Goal: Use online tool/utility: Utilize a website feature to perform a specific function

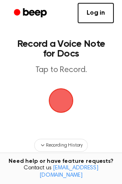
click at [59, 101] on span "button" at bounding box center [61, 100] width 38 height 38
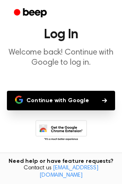
scroll to position [26, 0]
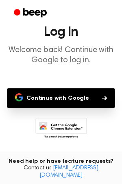
click at [59, 94] on button "Continue with Google" at bounding box center [61, 97] width 108 height 19
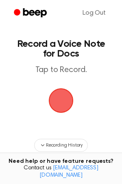
click at [69, 91] on span "button" at bounding box center [61, 100] width 36 height 36
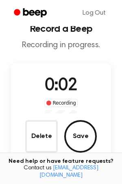
scroll to position [13, 0]
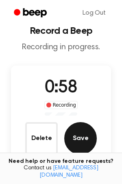
click at [73, 132] on button "Save" at bounding box center [80, 138] width 32 height 32
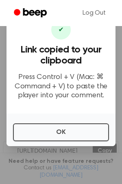
scroll to position [11, 0]
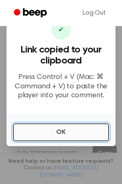
click at [63, 134] on button "OK" at bounding box center [61, 132] width 96 height 18
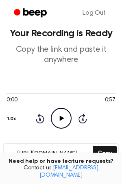
click at [60, 119] on icon at bounding box center [61, 117] width 4 height 5
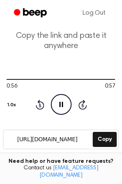
scroll to position [88, 0]
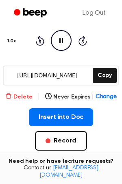
click at [11, 95] on icon "button" at bounding box center [8, 96] width 6 height 6
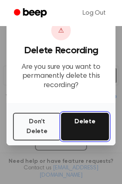
click at [89, 120] on button "Delete" at bounding box center [85, 126] width 48 height 28
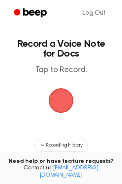
click at [65, 101] on span "button" at bounding box center [61, 100] width 26 height 26
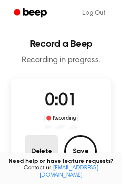
click at [35, 144] on button "Delete" at bounding box center [41, 151] width 32 height 32
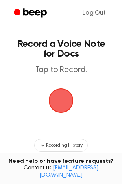
click at [53, 95] on span "button" at bounding box center [61, 100] width 25 height 25
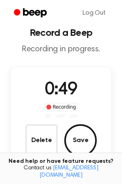
scroll to position [13, 0]
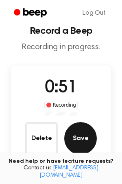
click at [86, 134] on button "Save" at bounding box center [80, 138] width 32 height 32
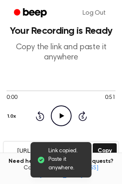
scroll to position [30, 0]
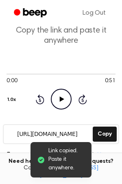
click at [64, 101] on icon "Play Audio" at bounding box center [61, 99] width 21 height 21
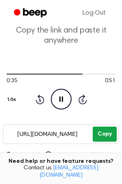
click at [100, 134] on button "Copy" at bounding box center [105, 133] width 24 height 15
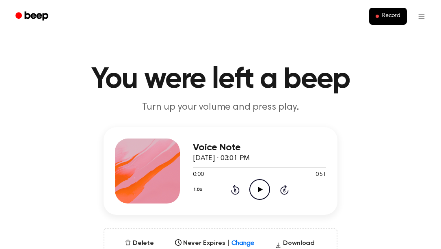
click at [147, 181] on div at bounding box center [147, 170] width 65 height 65
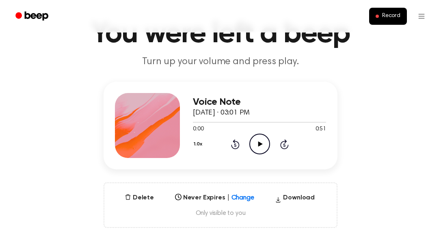
scroll to position [44, 0]
